Goal: Information Seeking & Learning: Learn about a topic

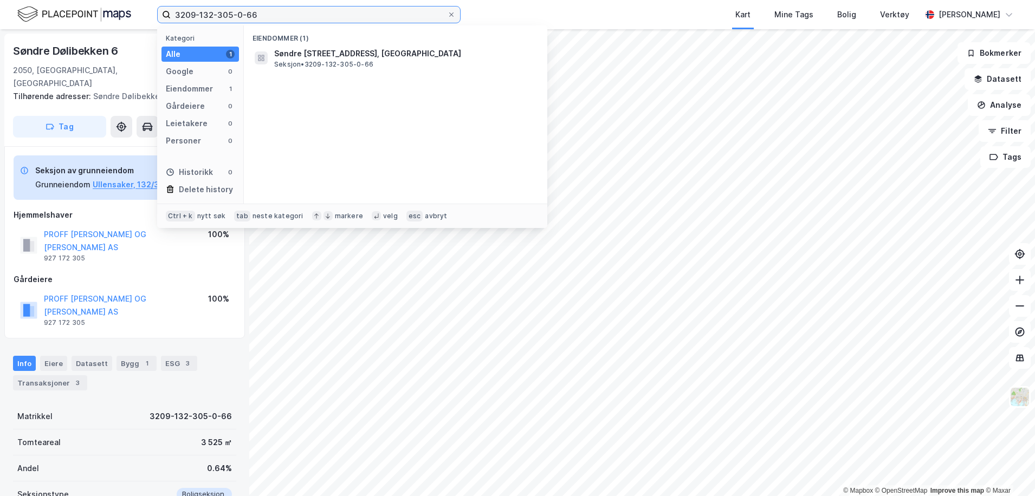
click at [286, 10] on input "3209-132-305-0-66" at bounding box center [309, 15] width 276 height 16
drag, startPoint x: 286, startPoint y: 20, endPoint x: 159, endPoint y: 16, distance: 126.9
click at [159, 16] on label "3209-132-305-0-66" at bounding box center [308, 14] width 303 height 17
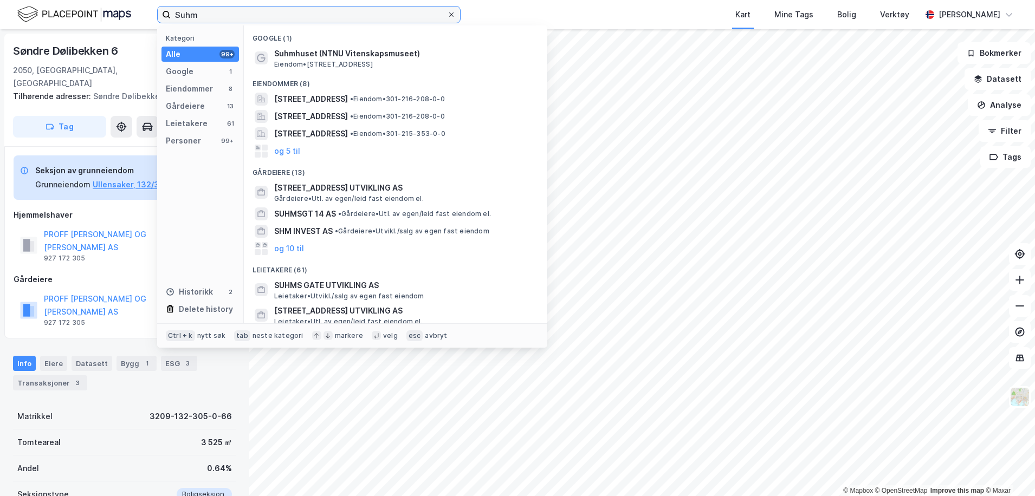
type input "Suhm"
click at [453, 15] on icon at bounding box center [451, 14] width 7 height 7
click at [447, 15] on input "Suhm" at bounding box center [309, 15] width 276 height 16
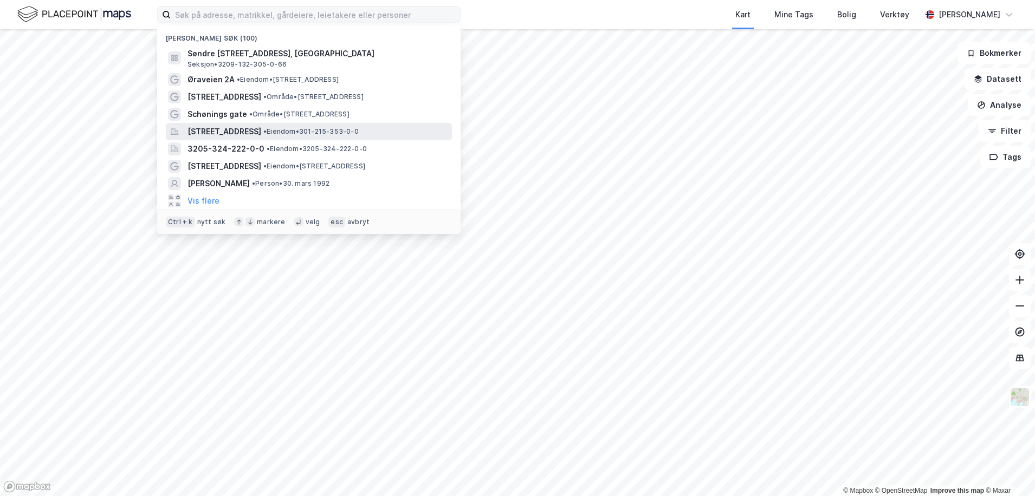
click at [230, 130] on span "[STREET_ADDRESS]" at bounding box center [225, 131] width 74 height 13
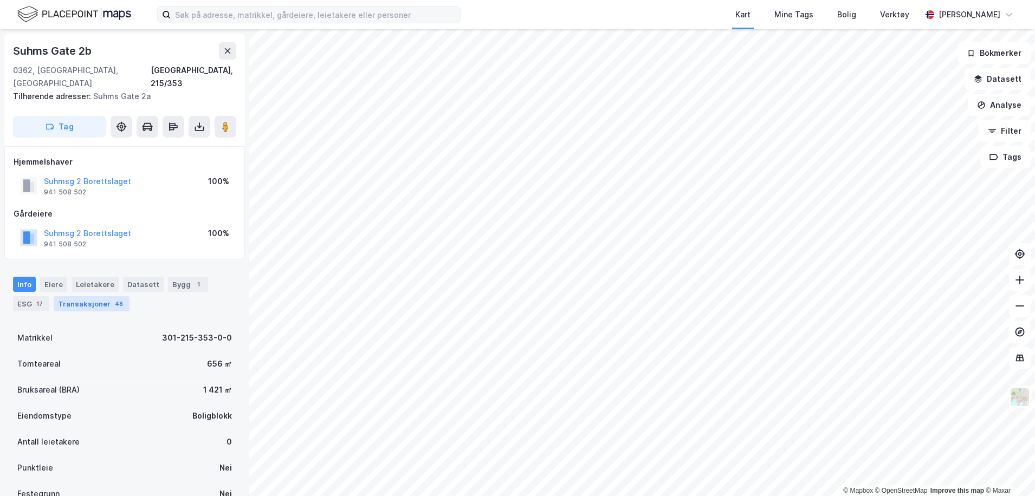
click at [93, 296] on div "Transaksjoner 48" at bounding box center [92, 303] width 76 height 15
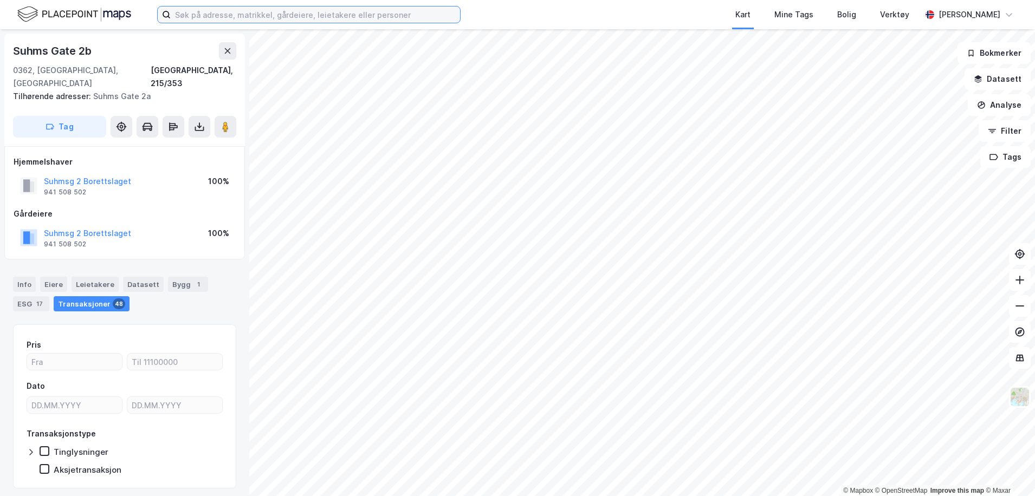
click at [214, 8] on input at bounding box center [315, 15] width 289 height 16
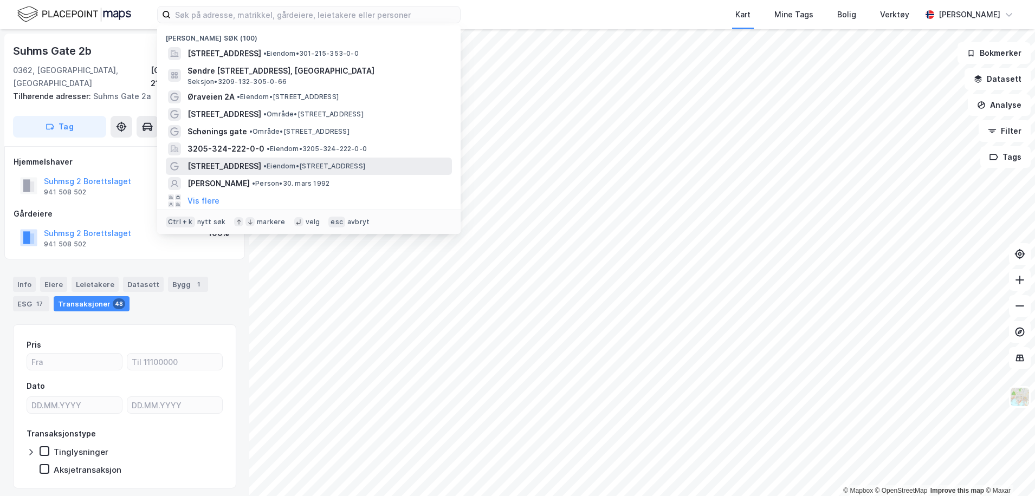
click at [231, 163] on span "[STREET_ADDRESS]" at bounding box center [225, 166] width 74 height 13
